Goal: Task Accomplishment & Management: Manage account settings

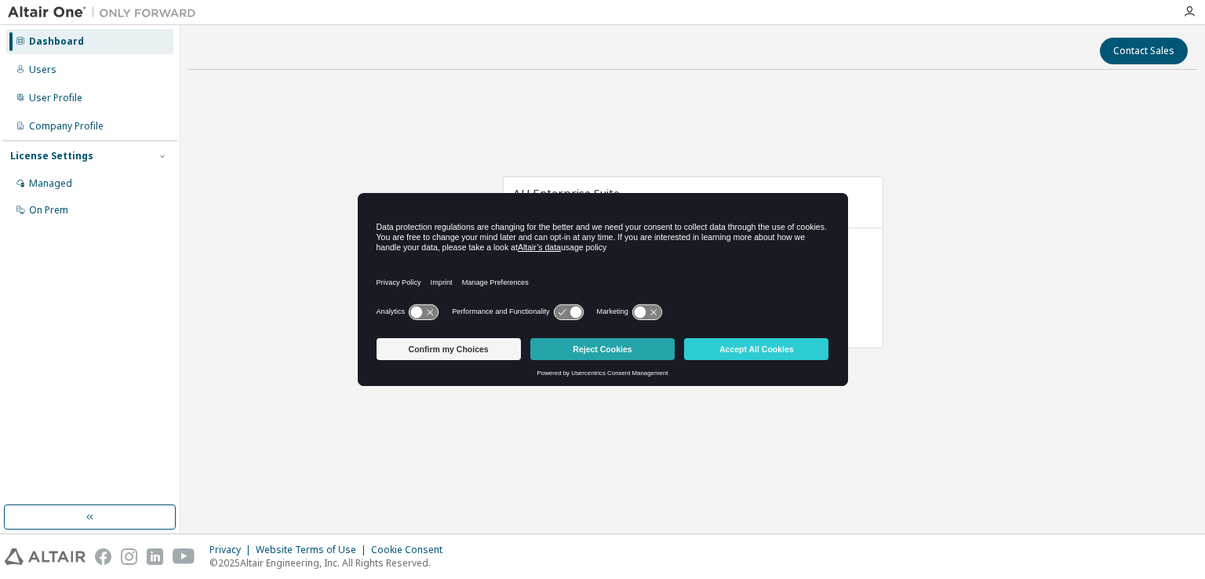
click at [559, 343] on button "Reject Cookies" at bounding box center [603, 349] width 144 height 22
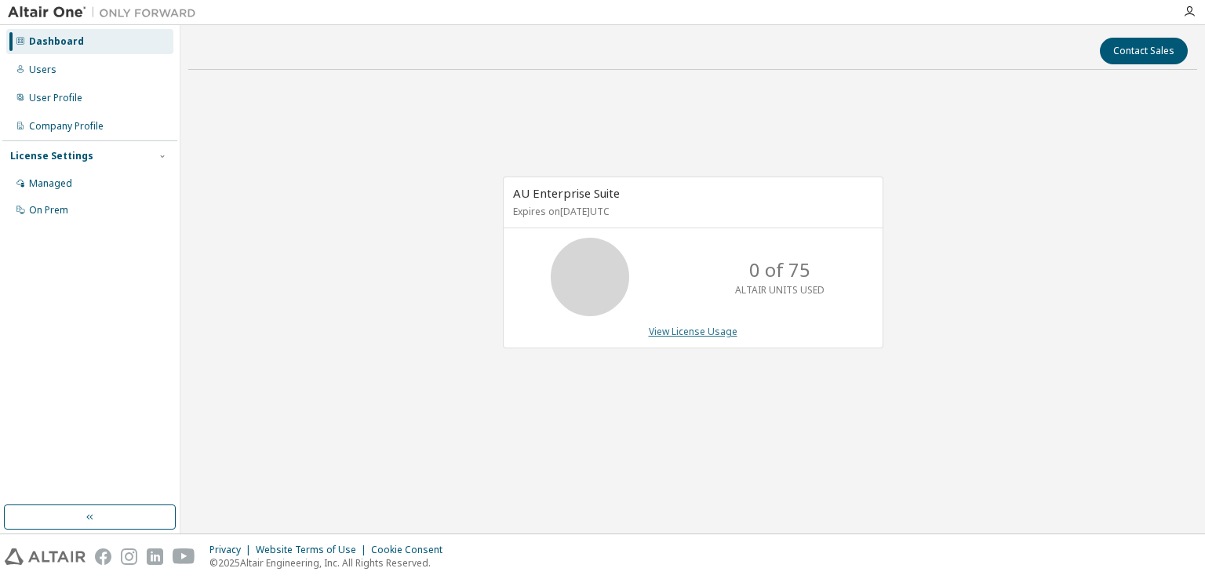
click at [679, 330] on link "View License Usage" at bounding box center [693, 331] width 89 height 13
